Goal: Find specific fact: Find specific fact

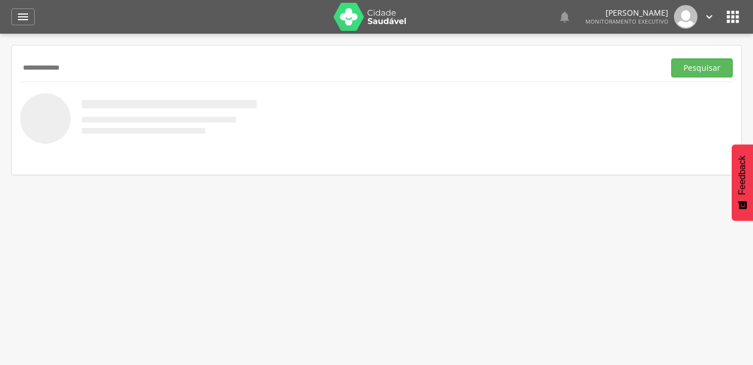
type input "**********"
click at [671, 58] on button "Pesquisar" at bounding box center [702, 67] width 62 height 19
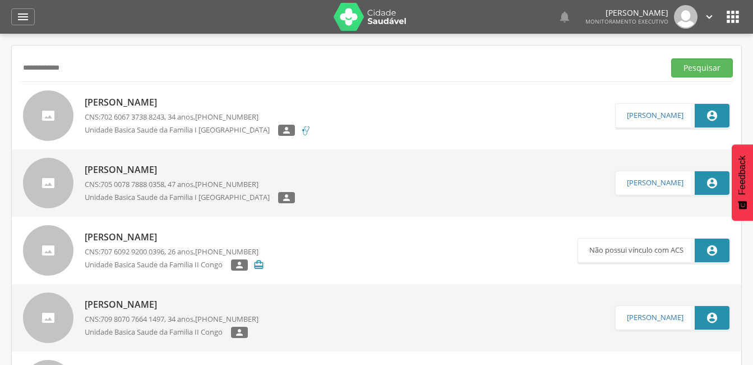
click at [128, 103] on p "[PERSON_NAME]" at bounding box center [198, 102] width 227 height 13
type input "**********"
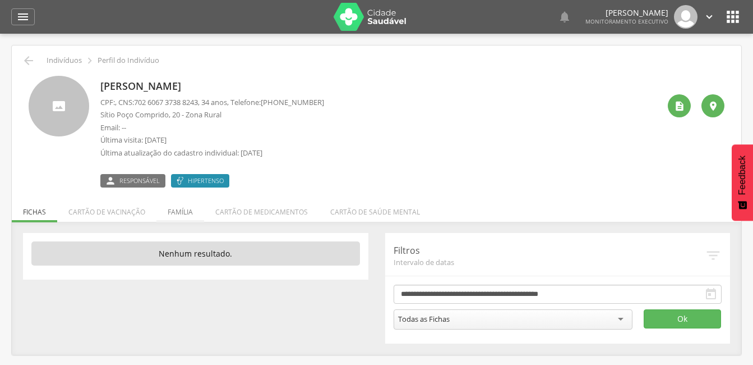
click at [182, 216] on li "Família" at bounding box center [180, 209] width 48 height 26
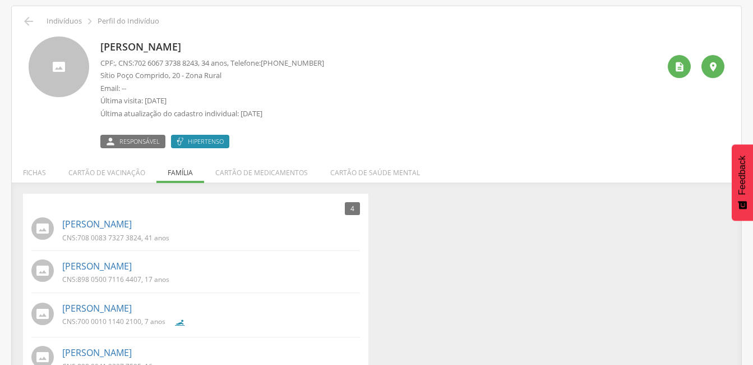
scroll to position [71, 0]
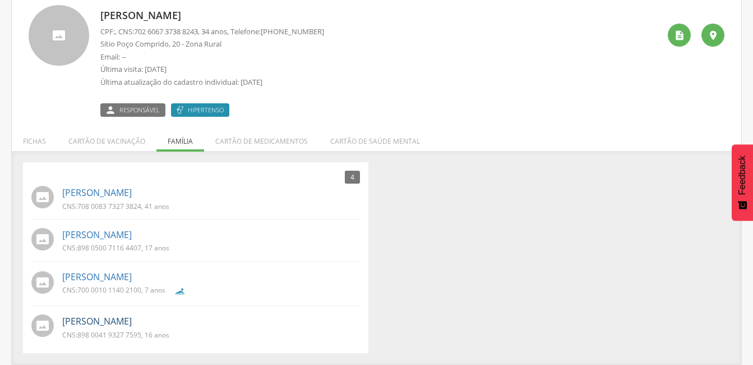
click at [128, 317] on link "[PERSON_NAME]" at bounding box center [97, 321] width 70 height 13
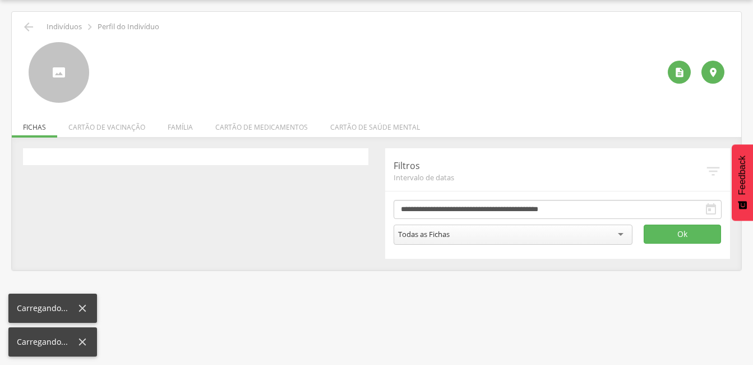
scroll to position [34, 0]
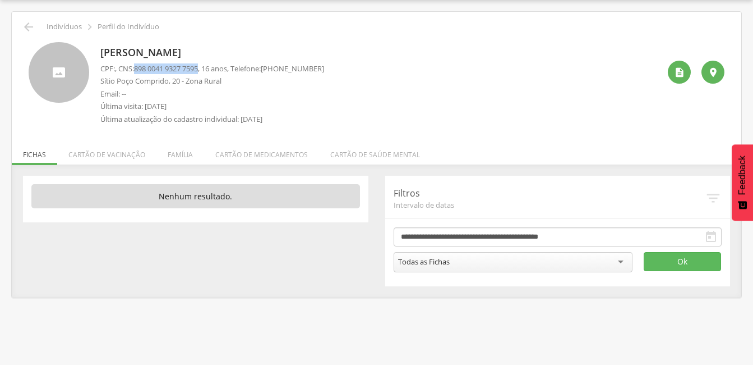
drag, startPoint x: 206, startPoint y: 69, endPoint x: 140, endPoint y: 68, distance: 66.2
click at [140, 68] on span "898 0041 9327 7595" at bounding box center [166, 68] width 64 height 10
copy span "898 0041 9327 7595"
click at [373, 67] on div "[PERSON_NAME] CPF: , CNS: [PHONE_NUMBER] , 16 anos, Telefone: [PHONE_NUMBER] Sí…" at bounding box center [379, 86] width 559 height 88
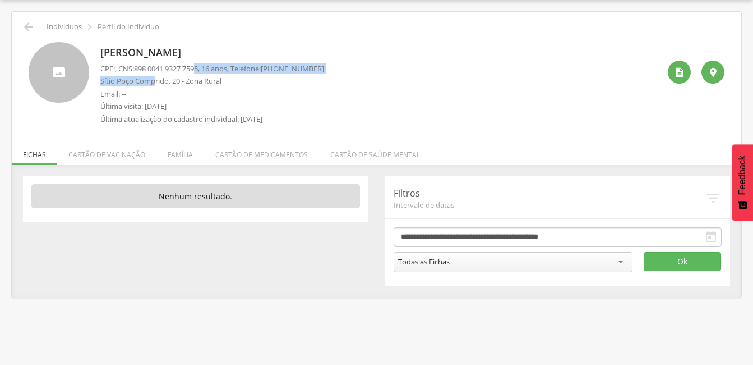
drag, startPoint x: 205, startPoint y: 69, endPoint x: 154, endPoint y: 71, distance: 50.5
click at [155, 73] on span "898 0041 9327 7595" at bounding box center [166, 68] width 64 height 10
drag, startPoint x: 154, startPoint y: 71, endPoint x: 142, endPoint y: 71, distance: 12.4
click at [142, 71] on span "898 0041 9327 7595" at bounding box center [166, 68] width 64 height 10
drag, startPoint x: 142, startPoint y: 71, endPoint x: 222, endPoint y: 93, distance: 83.3
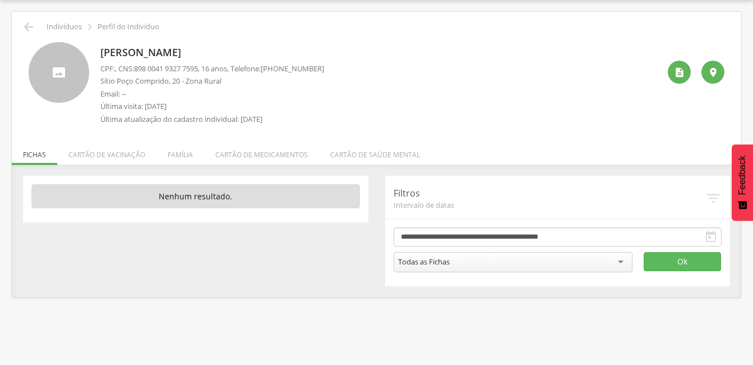
click at [222, 93] on p "Email: --" at bounding box center [212, 94] width 224 height 11
drag, startPoint x: 206, startPoint y: 68, endPoint x: 139, endPoint y: 71, distance: 67.4
click at [139, 71] on span "898 0041 9327 7595" at bounding box center [166, 68] width 64 height 10
